Goal: Information Seeking & Learning: Learn about a topic

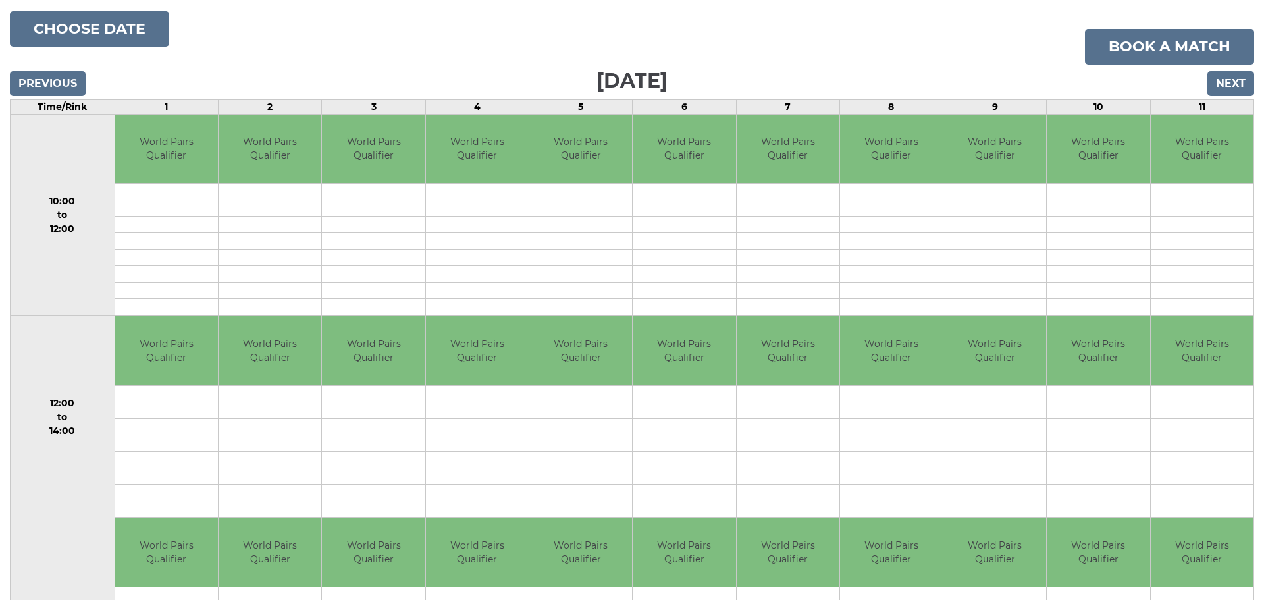
scroll to position [190, 0]
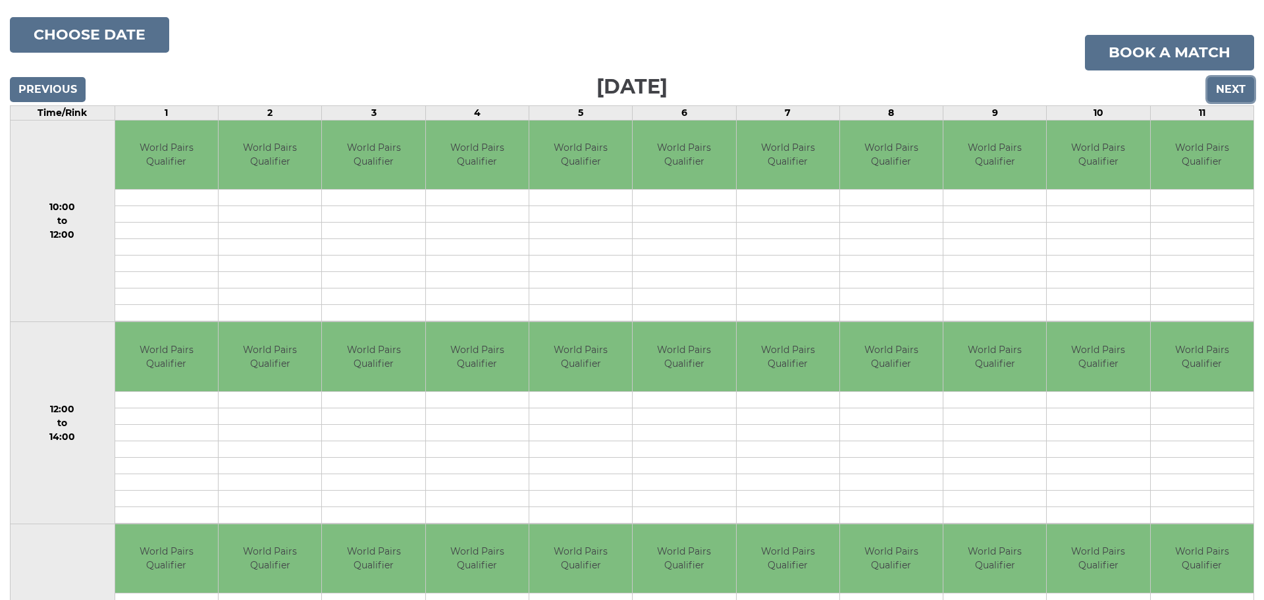
click at [1226, 83] on input "Next" at bounding box center [1230, 89] width 47 height 25
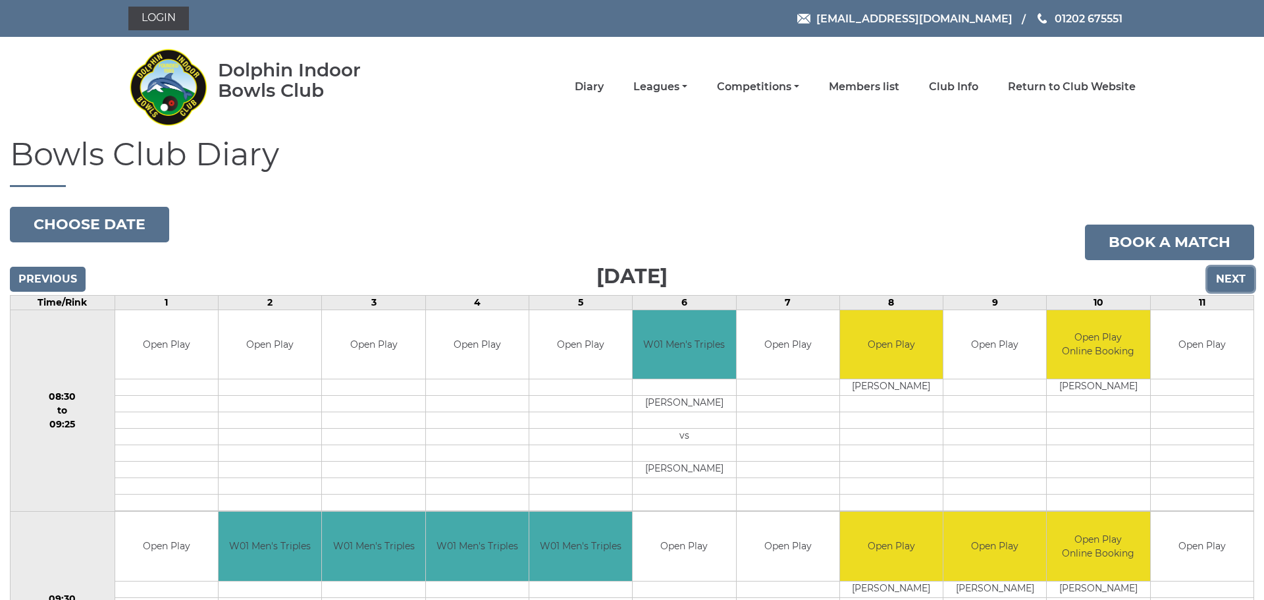
click at [1226, 277] on input "Next" at bounding box center [1230, 279] width 47 height 25
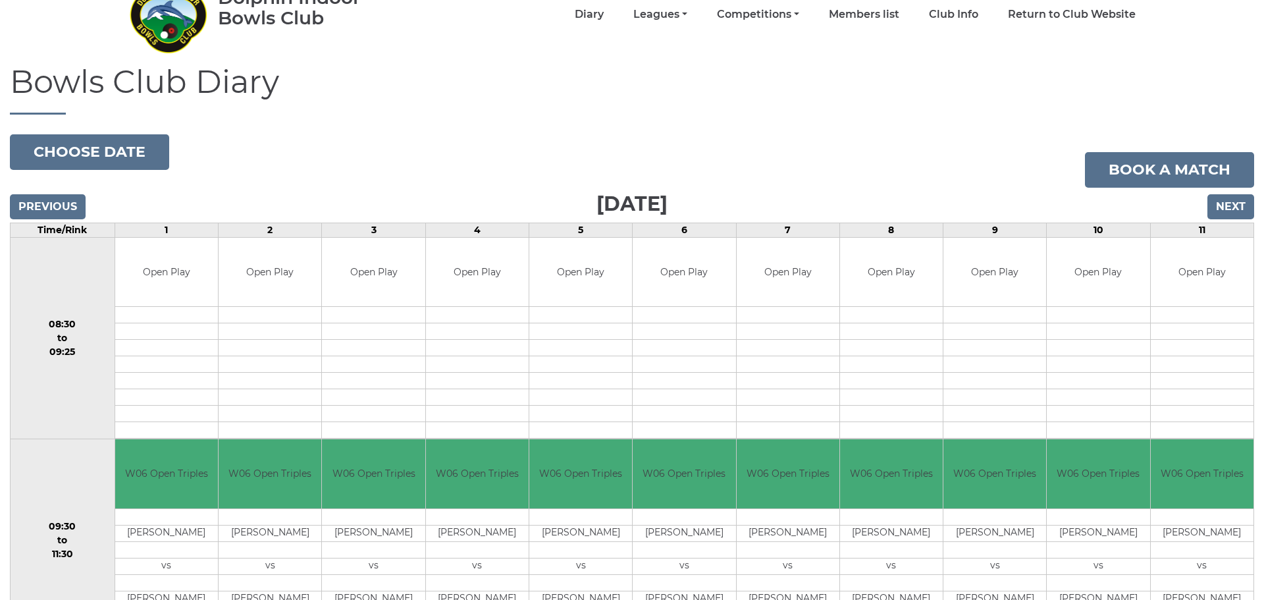
scroll to position [68, 0]
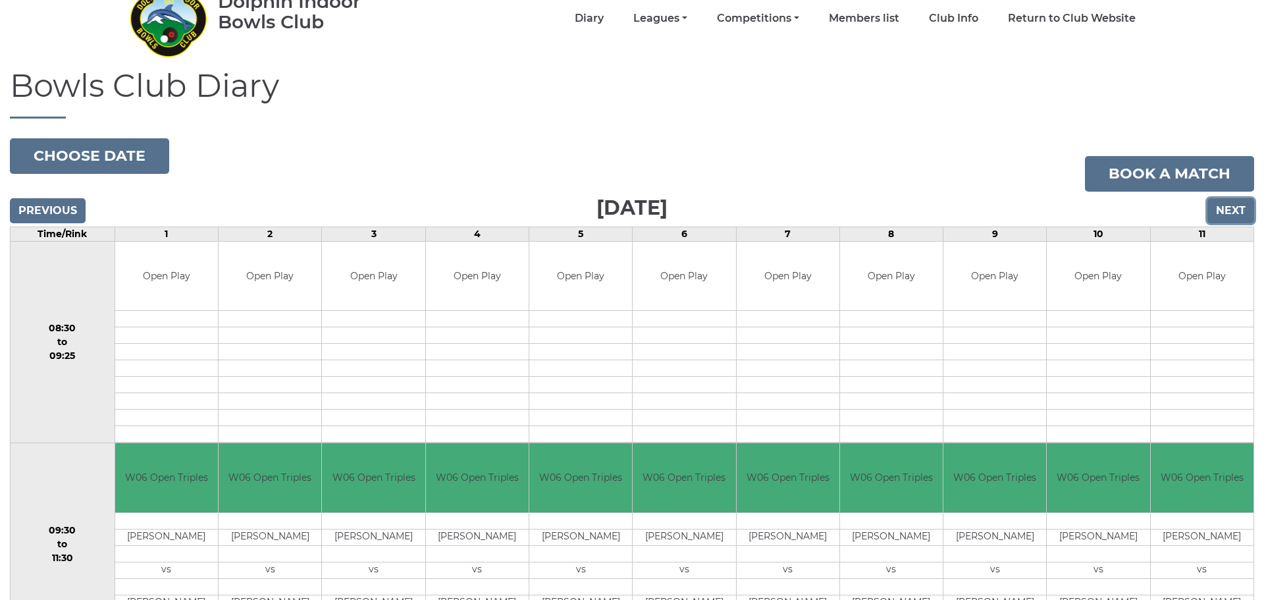
click at [1232, 210] on input "Next" at bounding box center [1230, 210] width 47 height 25
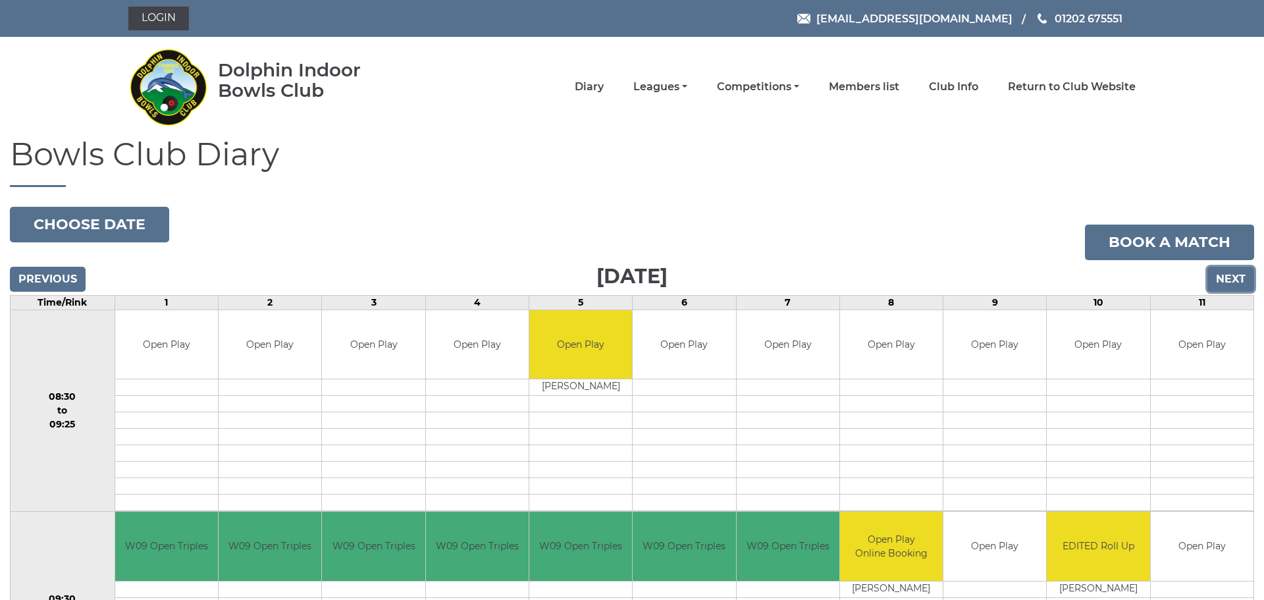
click at [1232, 275] on input "Next" at bounding box center [1230, 279] width 47 height 25
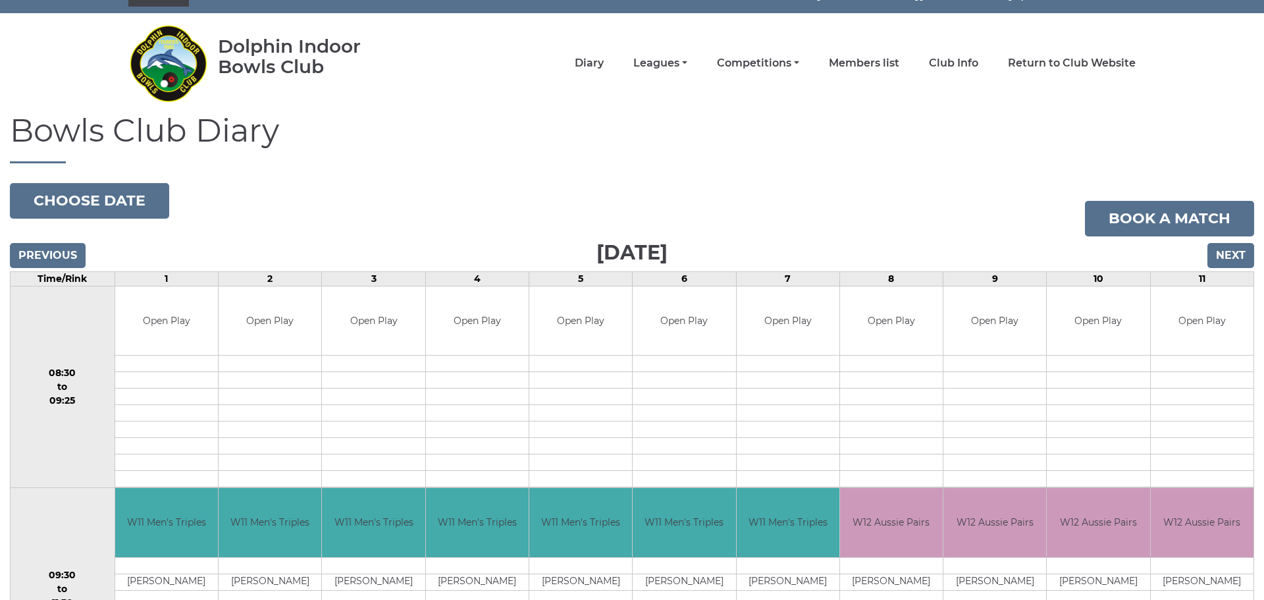
scroll to position [19, 0]
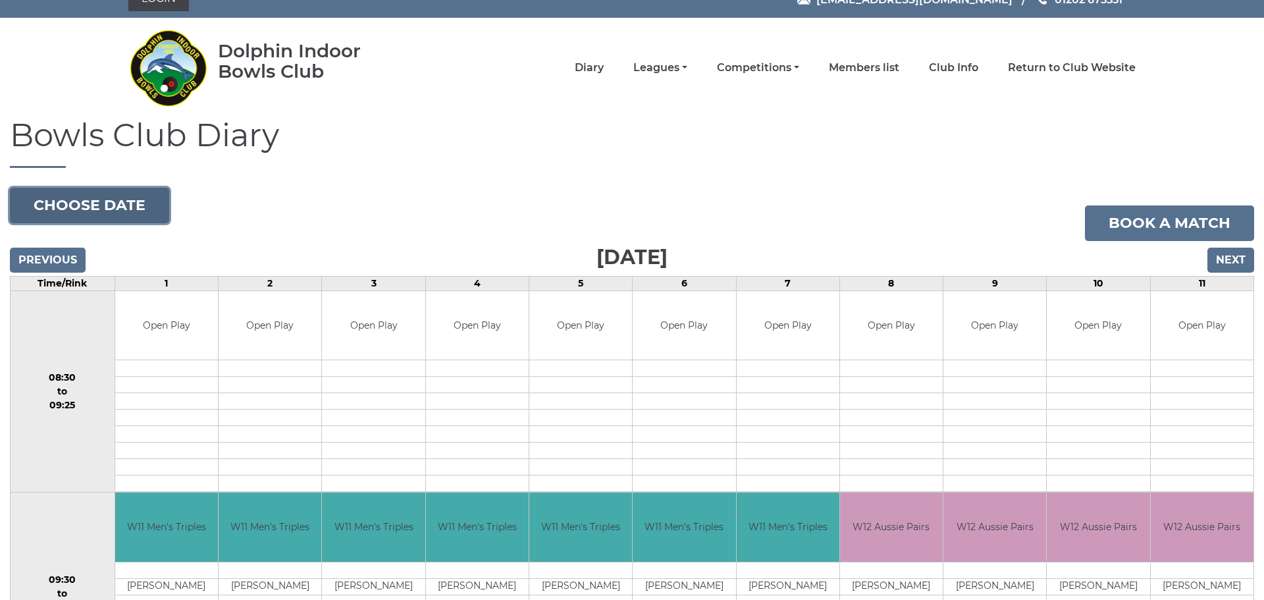
click at [83, 206] on button "Choose date" at bounding box center [89, 206] width 159 height 36
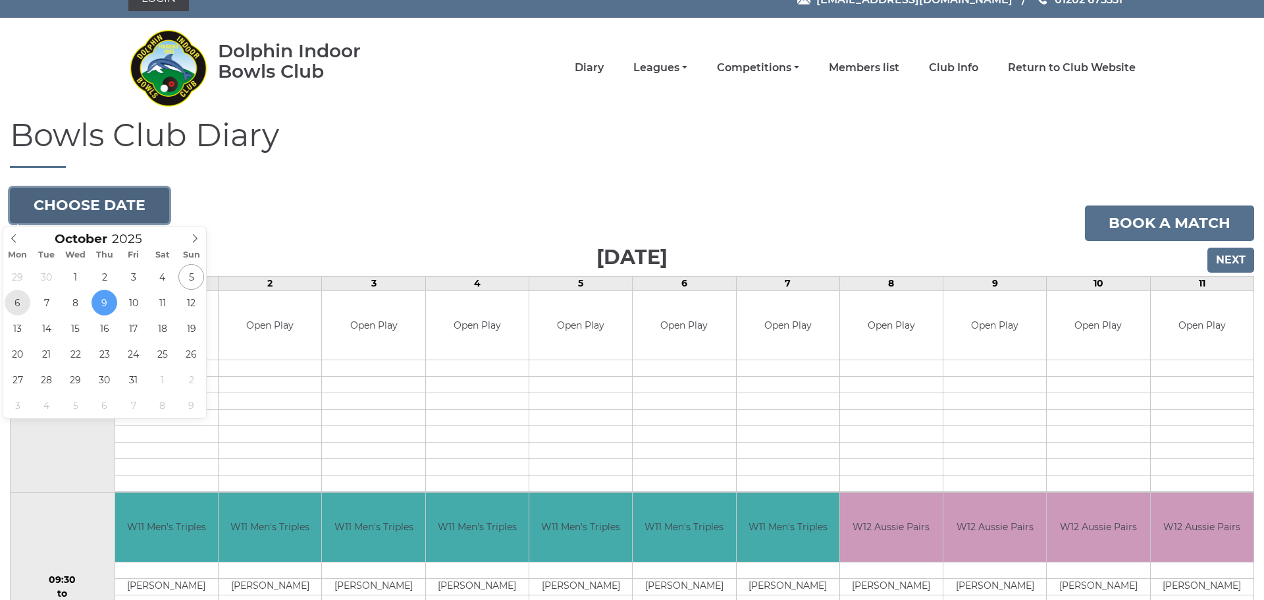
type input "2025-10-06"
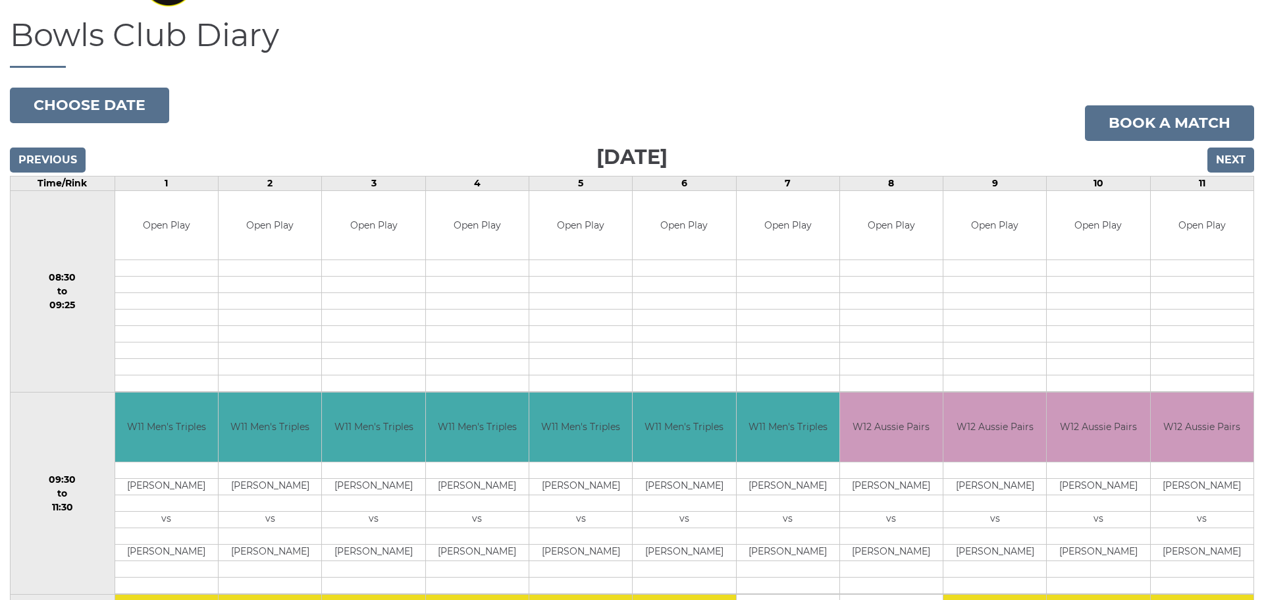
scroll to position [178, 0]
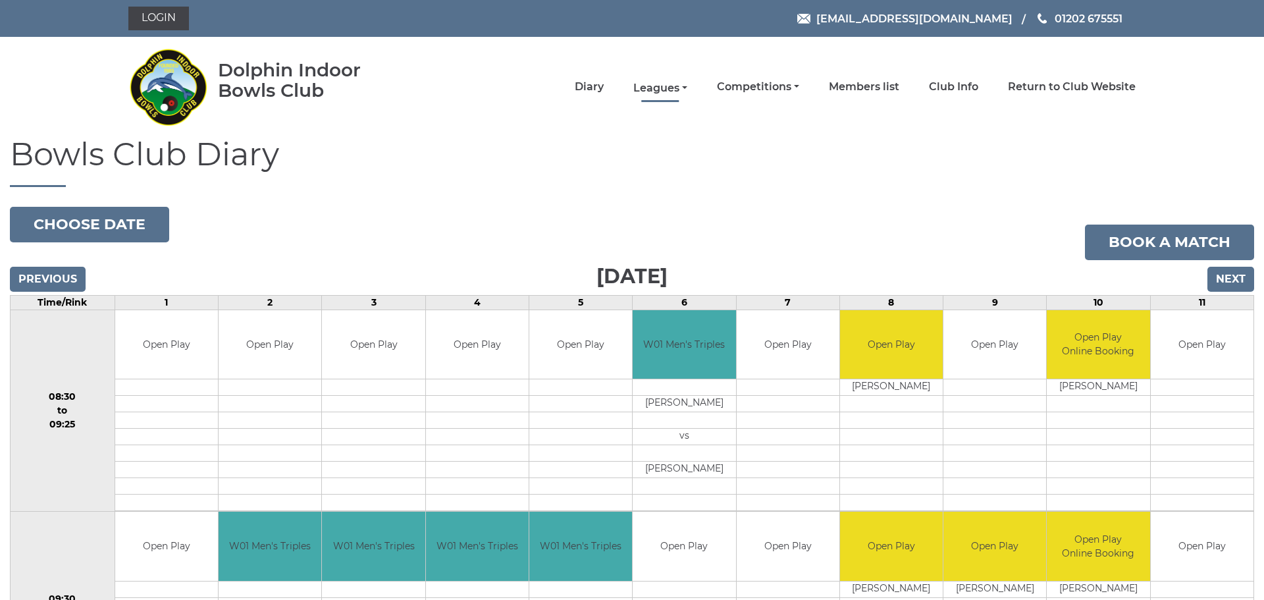
click at [666, 86] on link "Leagues" at bounding box center [660, 88] width 54 height 14
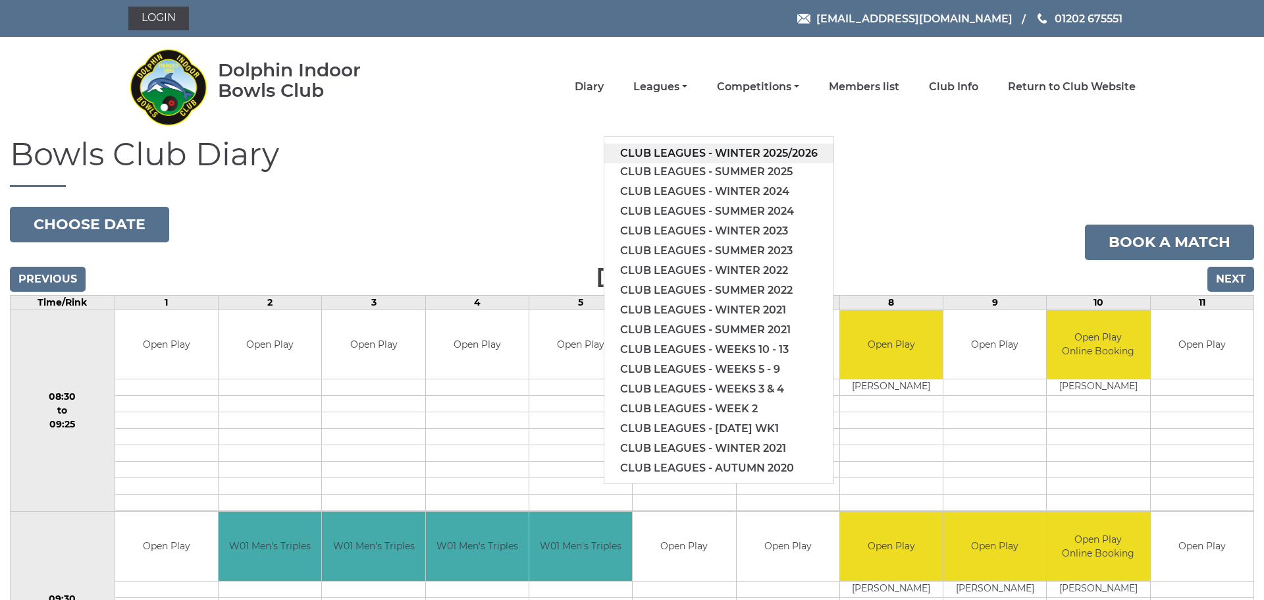
click at [708, 149] on link "Club leagues - Winter 2025/2026" at bounding box center [718, 154] width 229 height 20
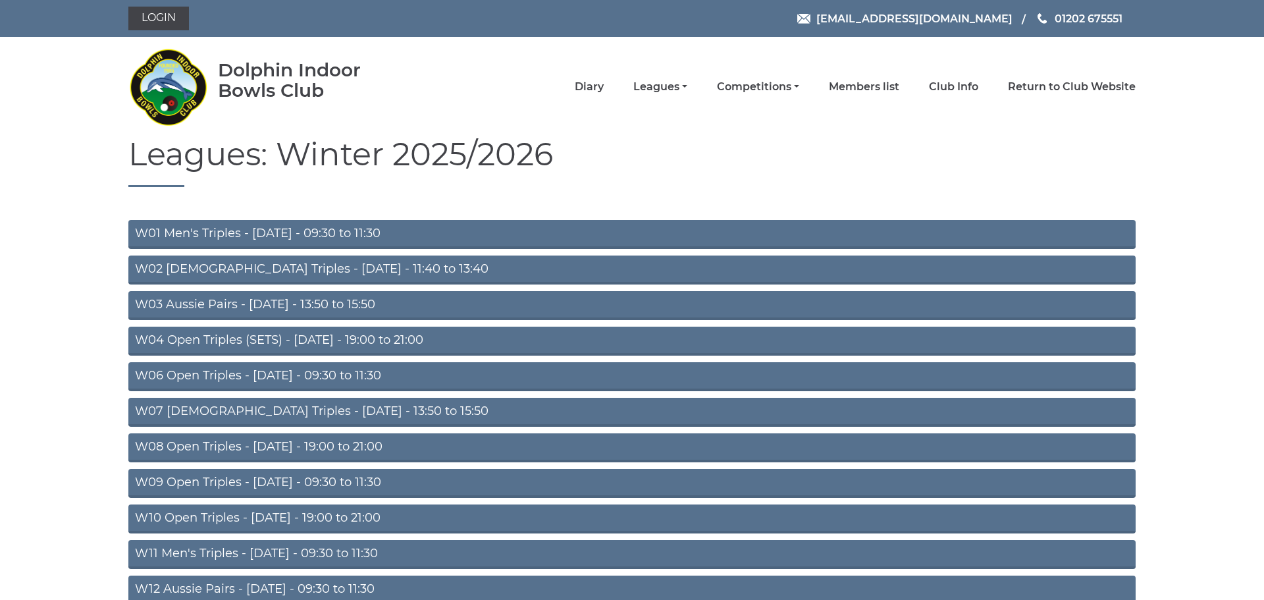
click at [327, 336] on link "W04 Open Triples (SETS) - [DATE] - 19:00 to 21:00" at bounding box center [631, 341] width 1007 height 29
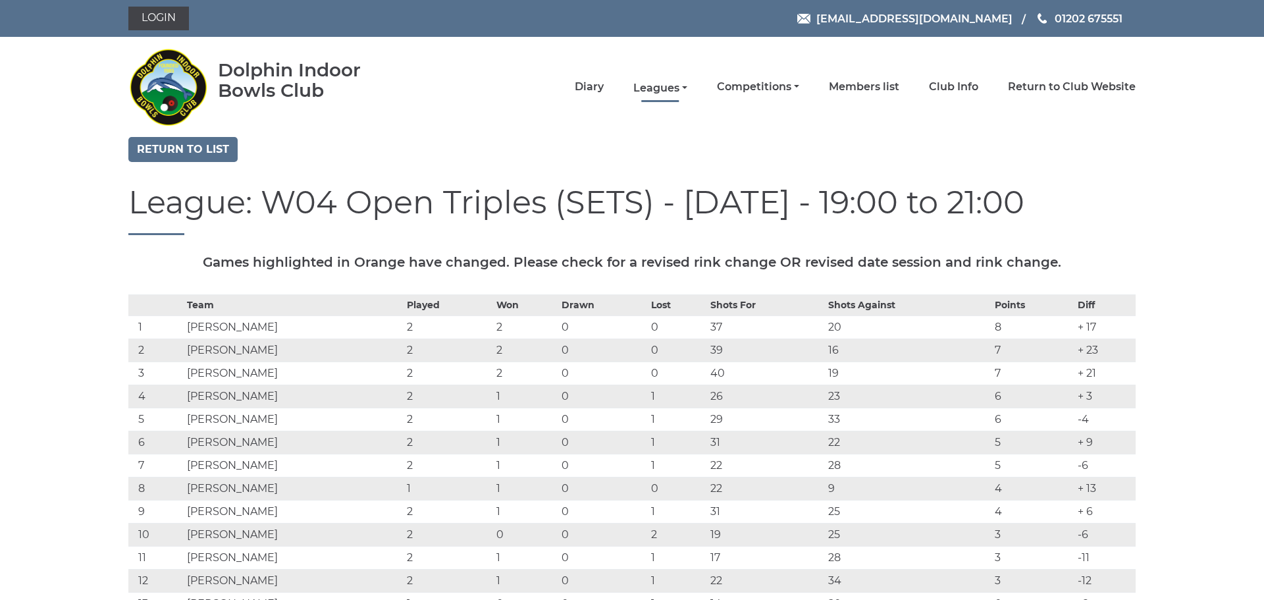
click at [658, 90] on link "Leagues" at bounding box center [660, 88] width 54 height 14
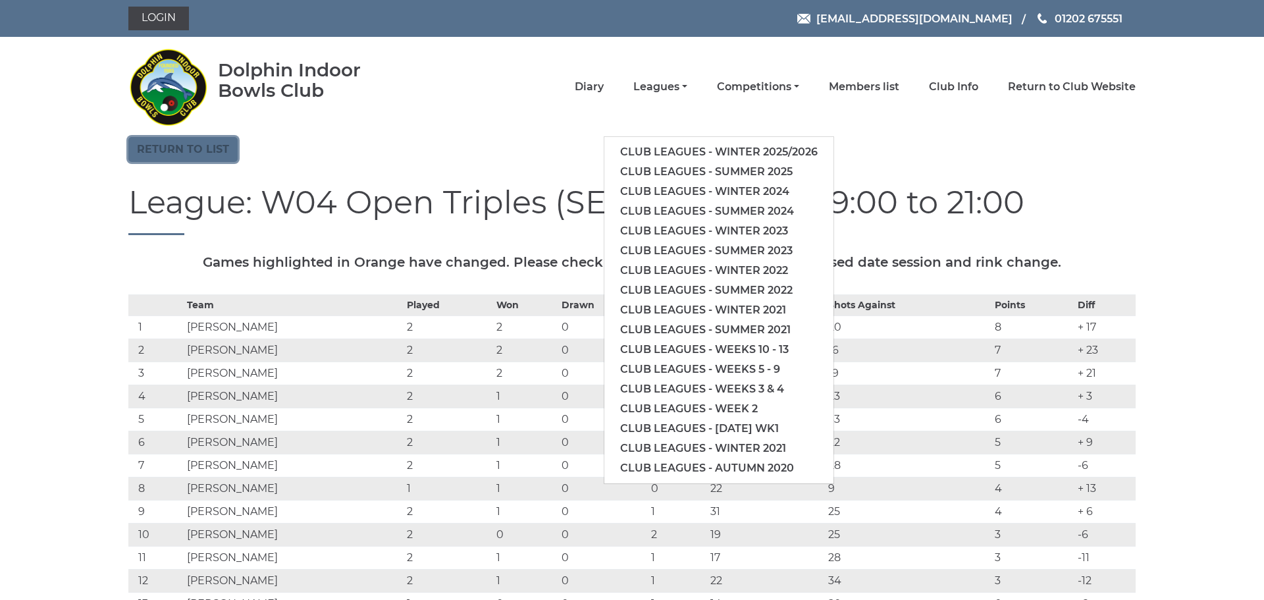
click at [164, 153] on link "Return to list" at bounding box center [182, 149] width 109 height 25
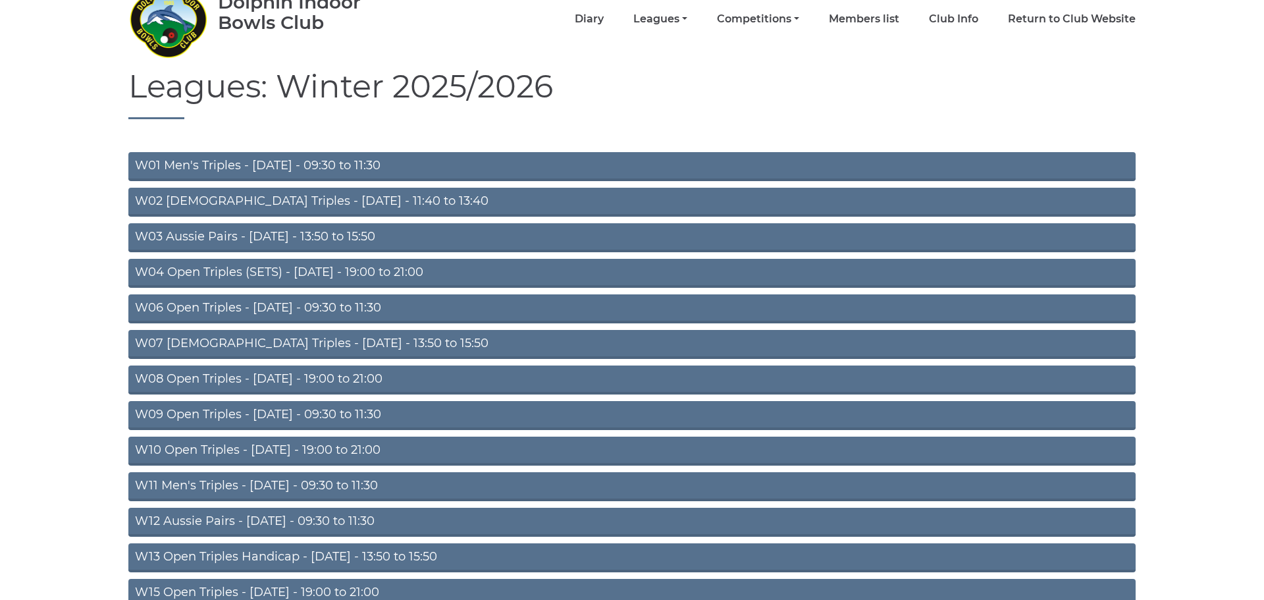
scroll to position [74, 0]
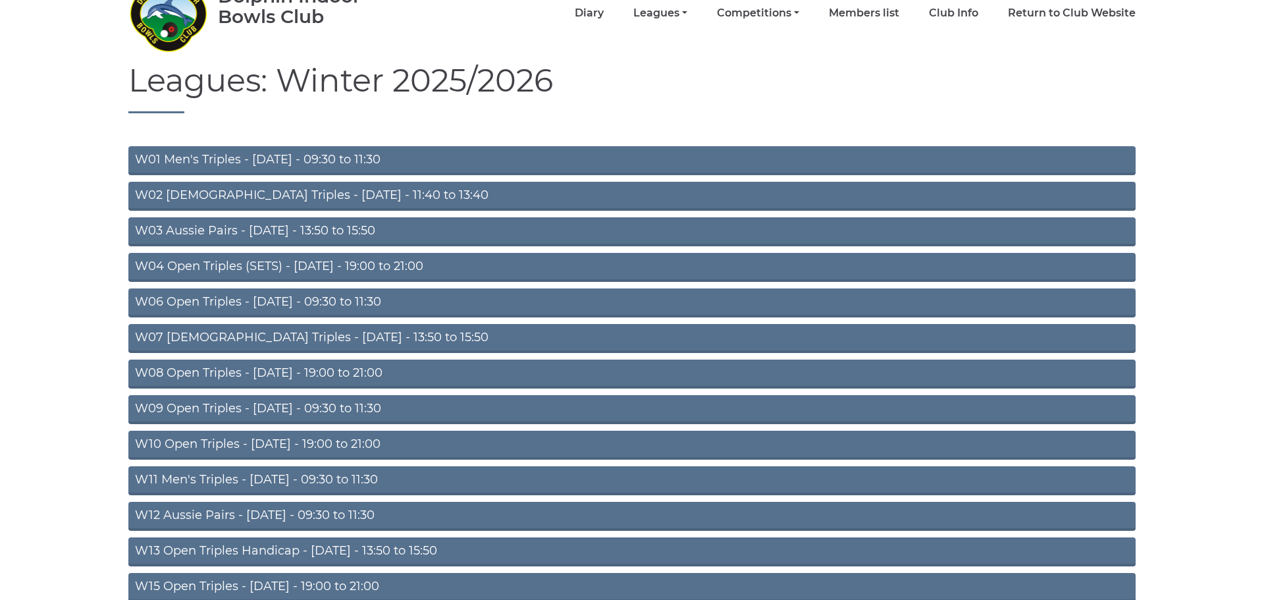
click at [286, 411] on link "W09 Open Triples - Wednesday - 09:30 to 11:30" at bounding box center [631, 409] width 1007 height 29
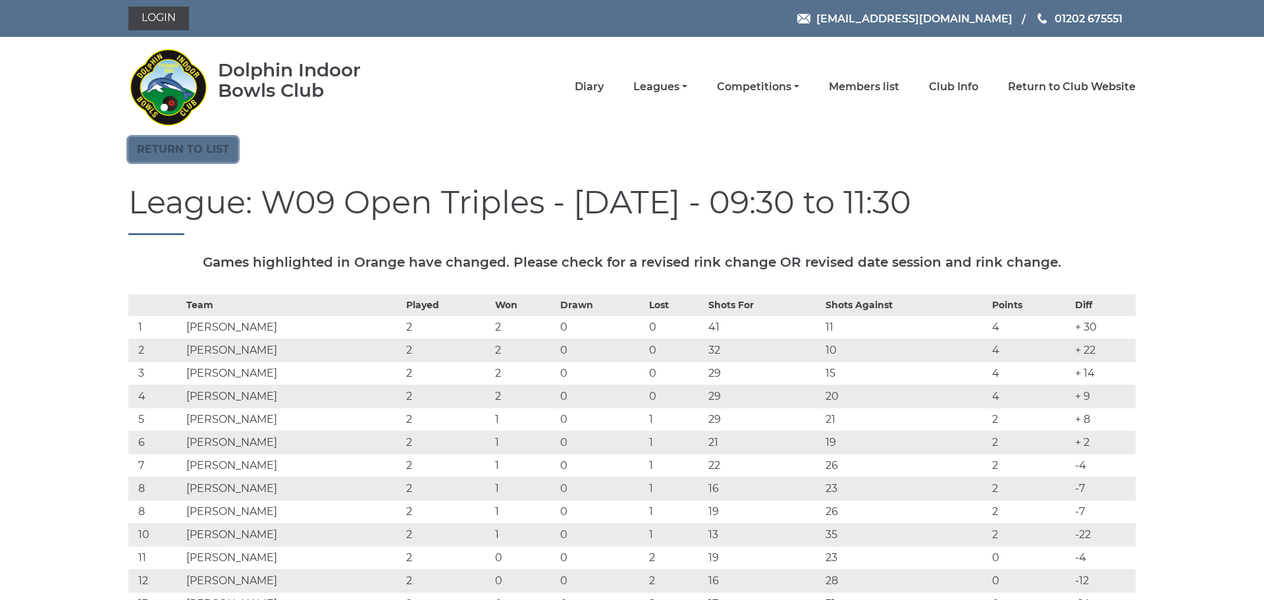
click at [157, 151] on link "Return to list" at bounding box center [182, 149] width 109 height 25
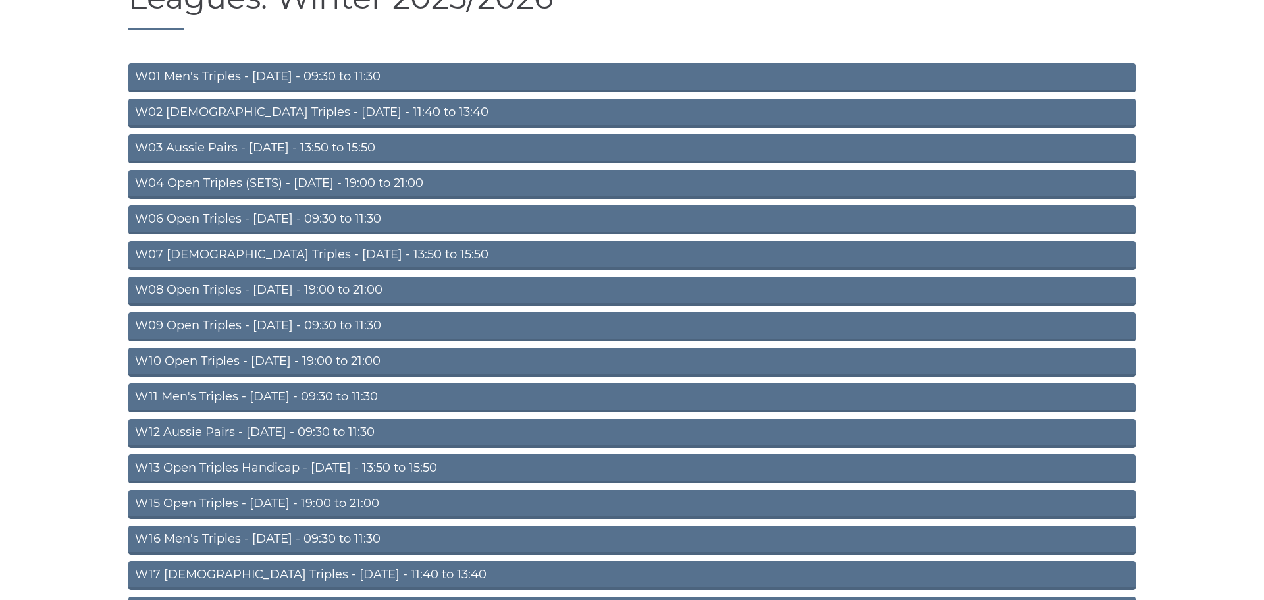
scroll to position [178, 0]
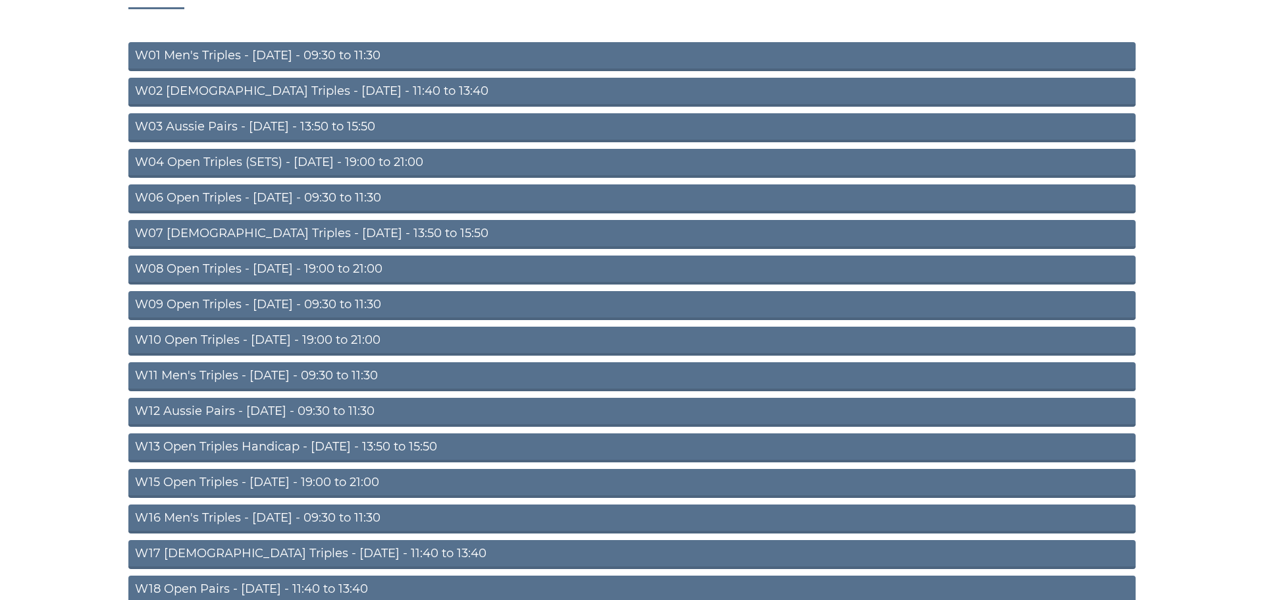
click at [313, 481] on link "W15 Open Triples - [DATE] - 19:00 to 21:00" at bounding box center [631, 483] width 1007 height 29
click at [313, 481] on link "W15 Open Triples - Thursday - 19:00 to 21:00" at bounding box center [631, 483] width 1007 height 29
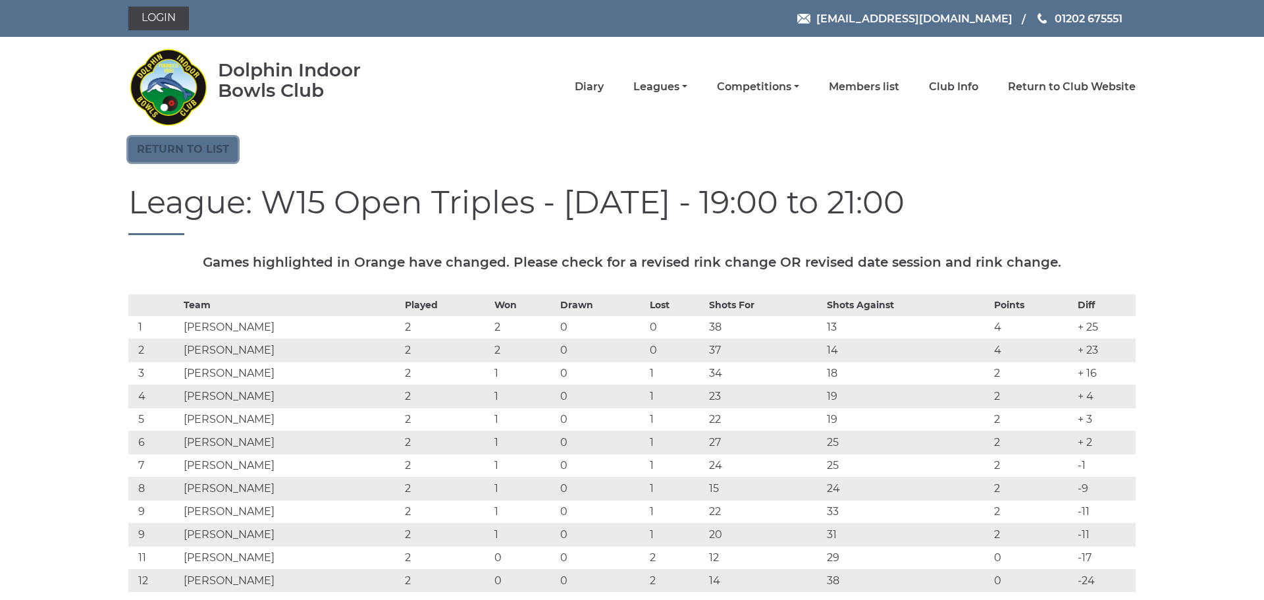
click at [163, 149] on link "Return to list" at bounding box center [182, 149] width 109 height 25
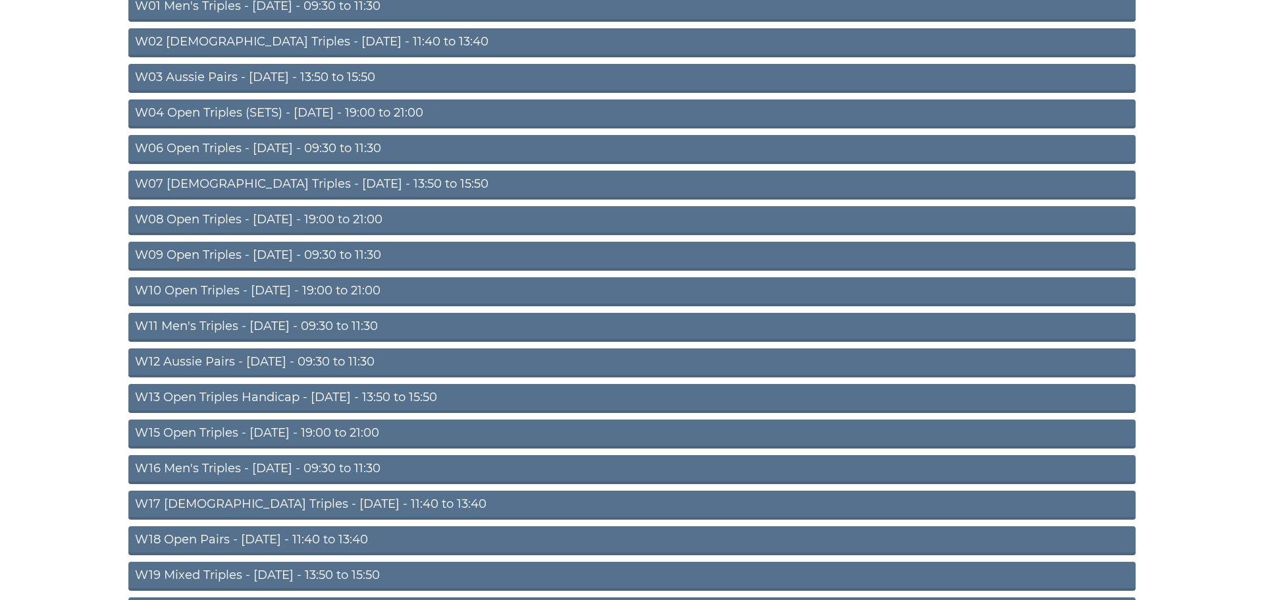
scroll to position [228, 0]
click at [325, 465] on link "W16 Men's Triples - [DATE] - 09:30 to 11:30" at bounding box center [631, 468] width 1007 height 29
